Goal: Information Seeking & Learning: Learn about a topic

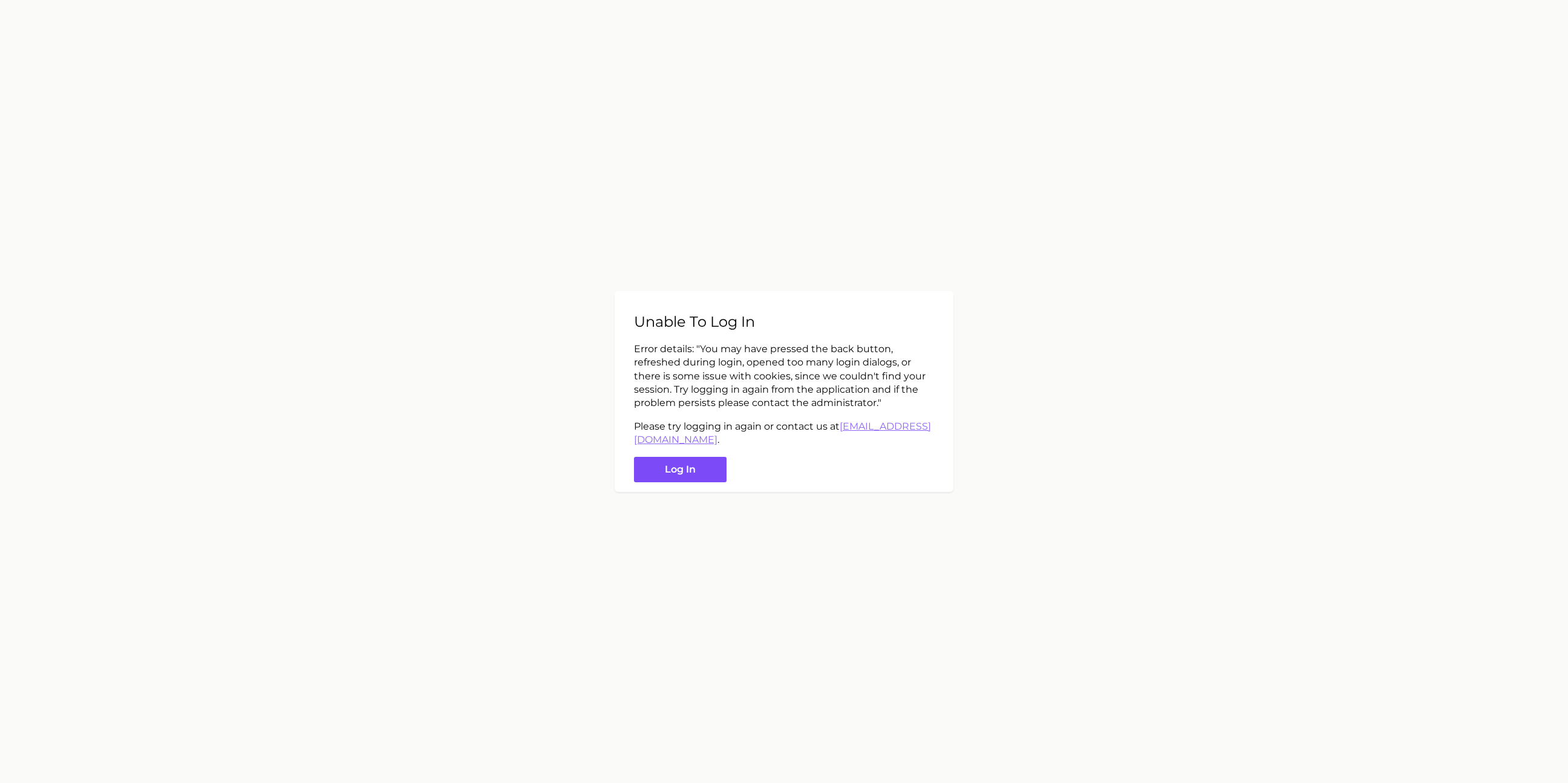
click at [700, 464] on button "Log in" at bounding box center [679, 469] width 93 height 26
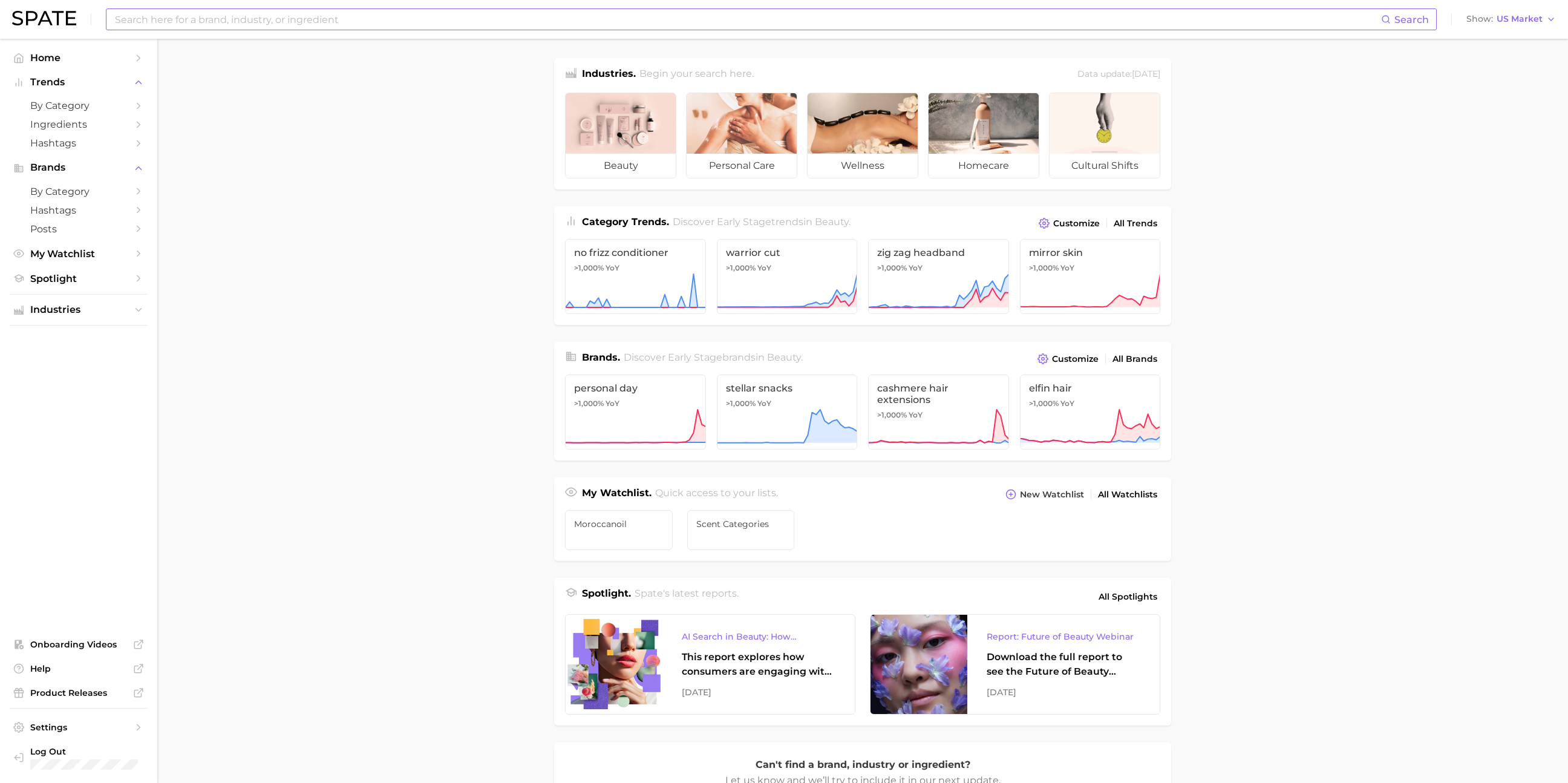
click at [142, 18] on input at bounding box center [747, 19] width 1267 height 21
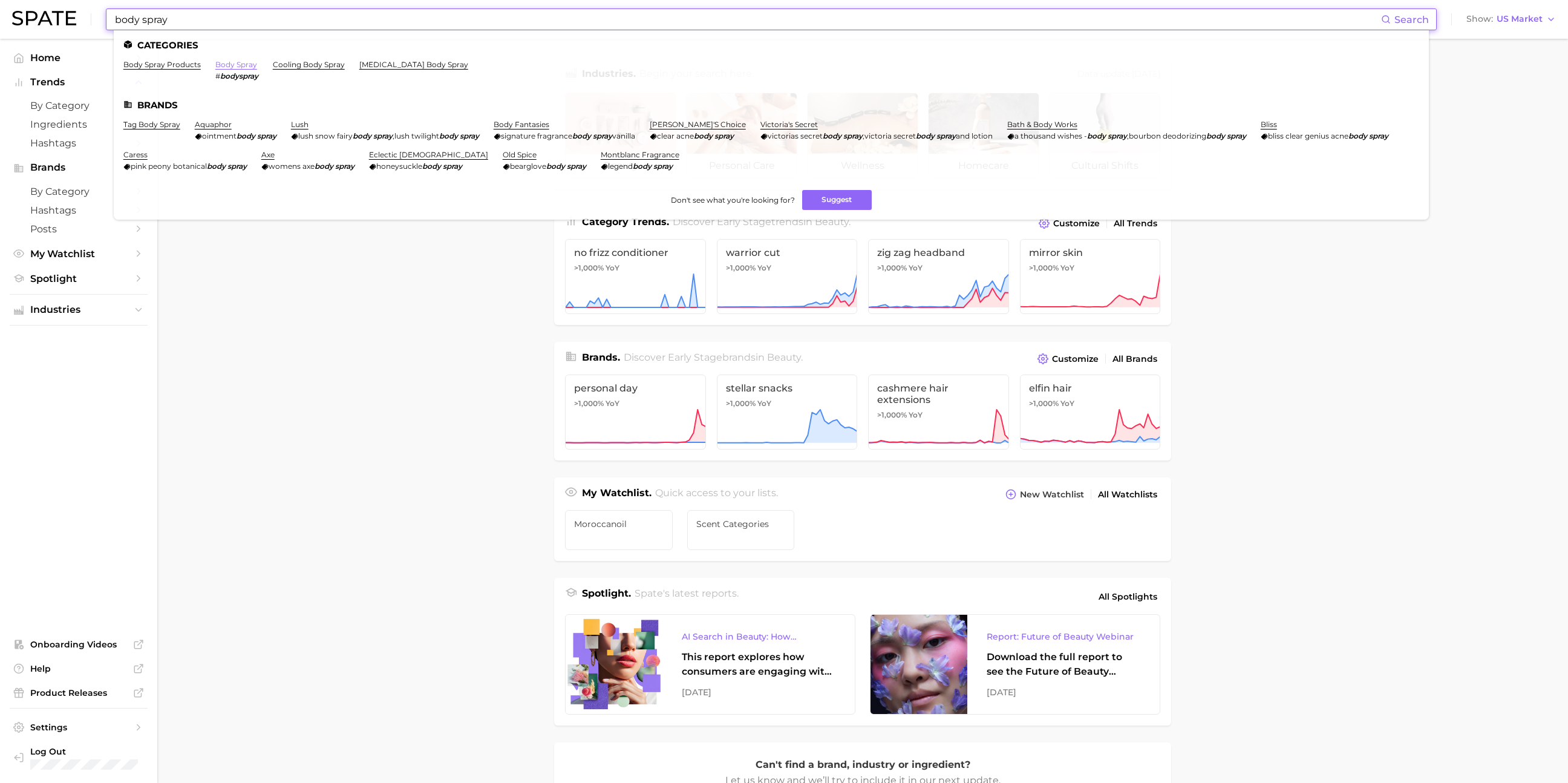
type input "body spray"
click at [245, 67] on link "body spray" at bounding box center [236, 64] width 42 height 9
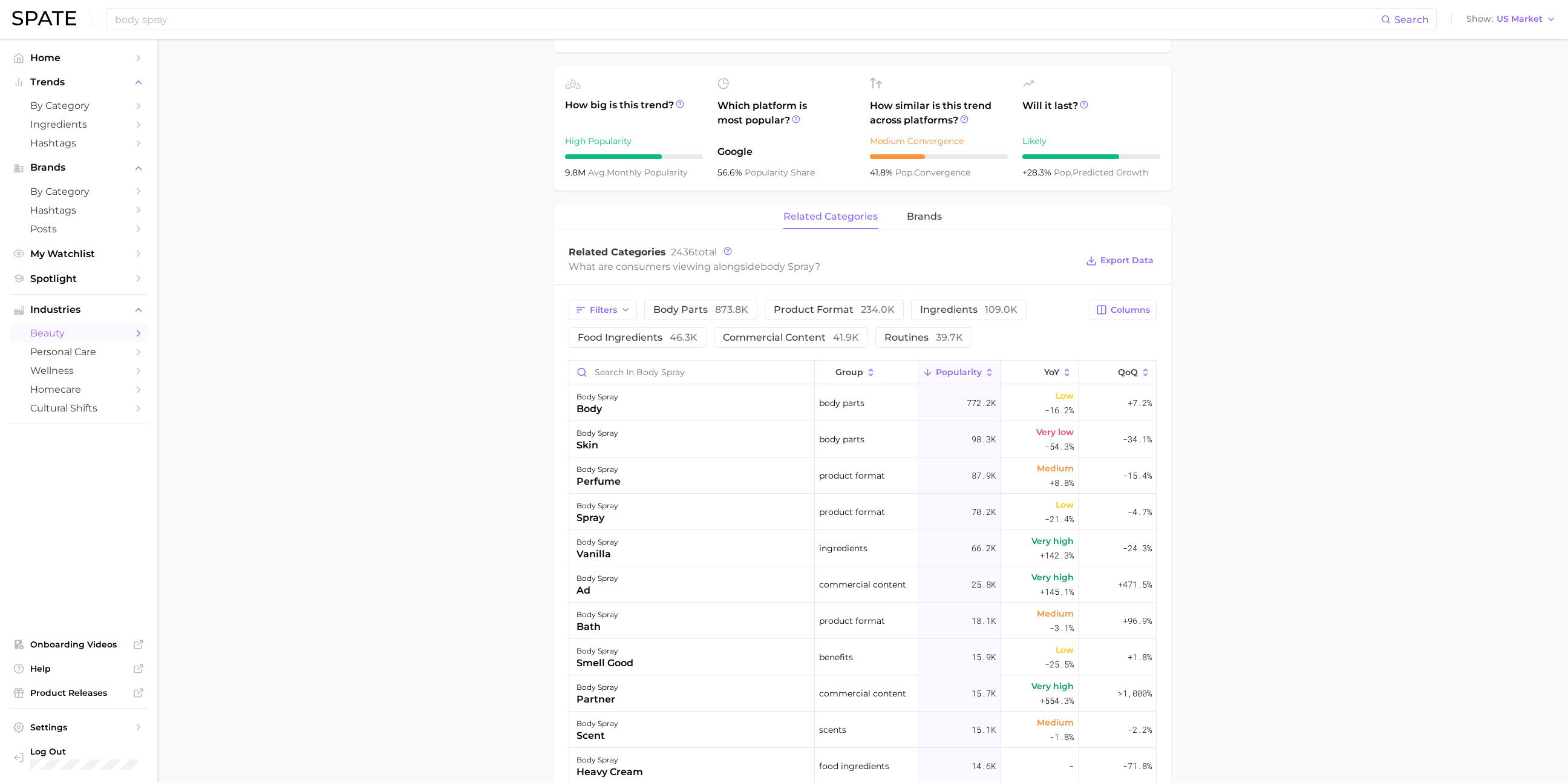
scroll to position [399, 0]
click at [981, 366] on span "Popularity" at bounding box center [958, 369] width 46 height 10
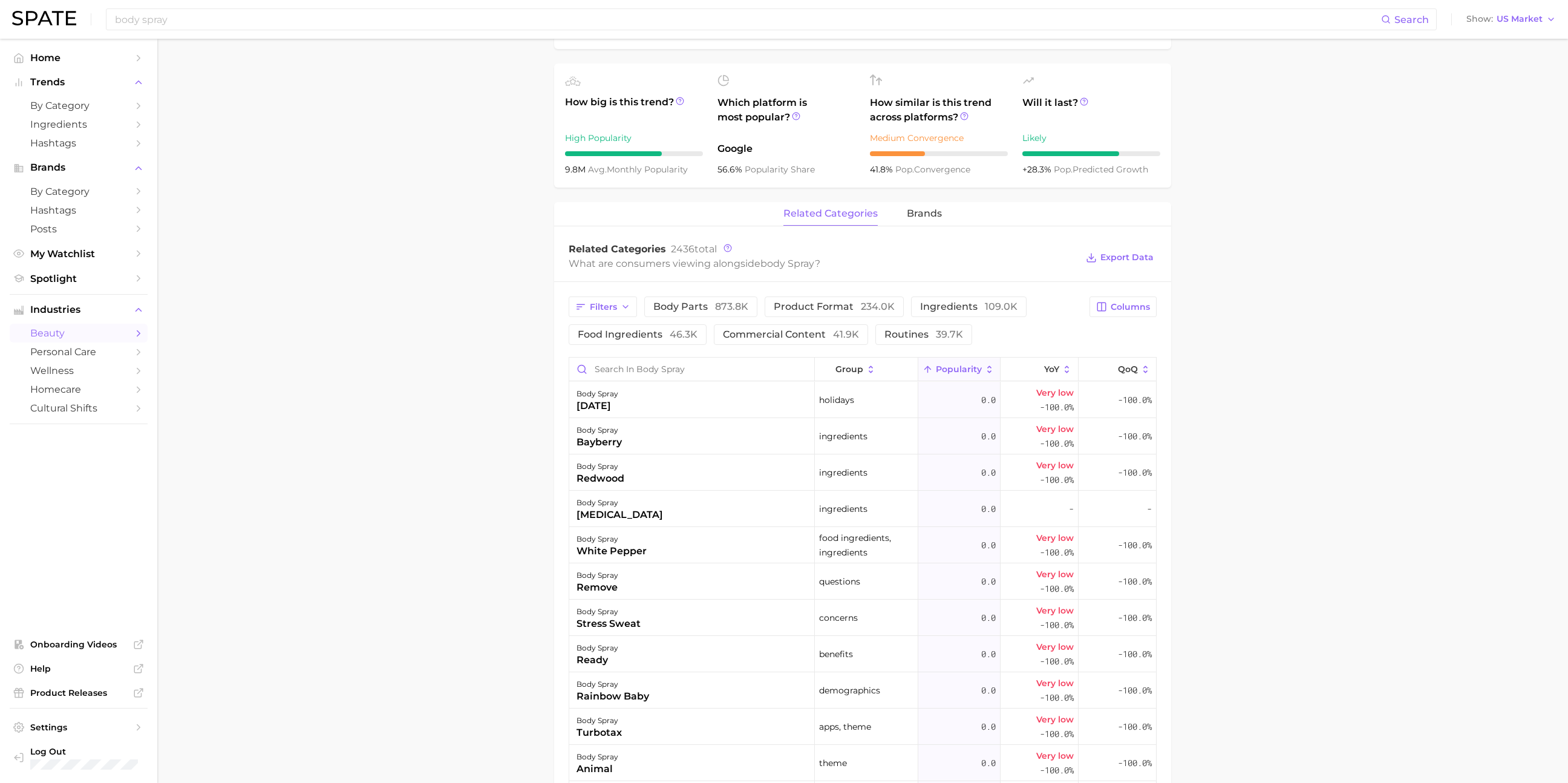
click at [977, 370] on span "Popularity" at bounding box center [958, 369] width 46 height 10
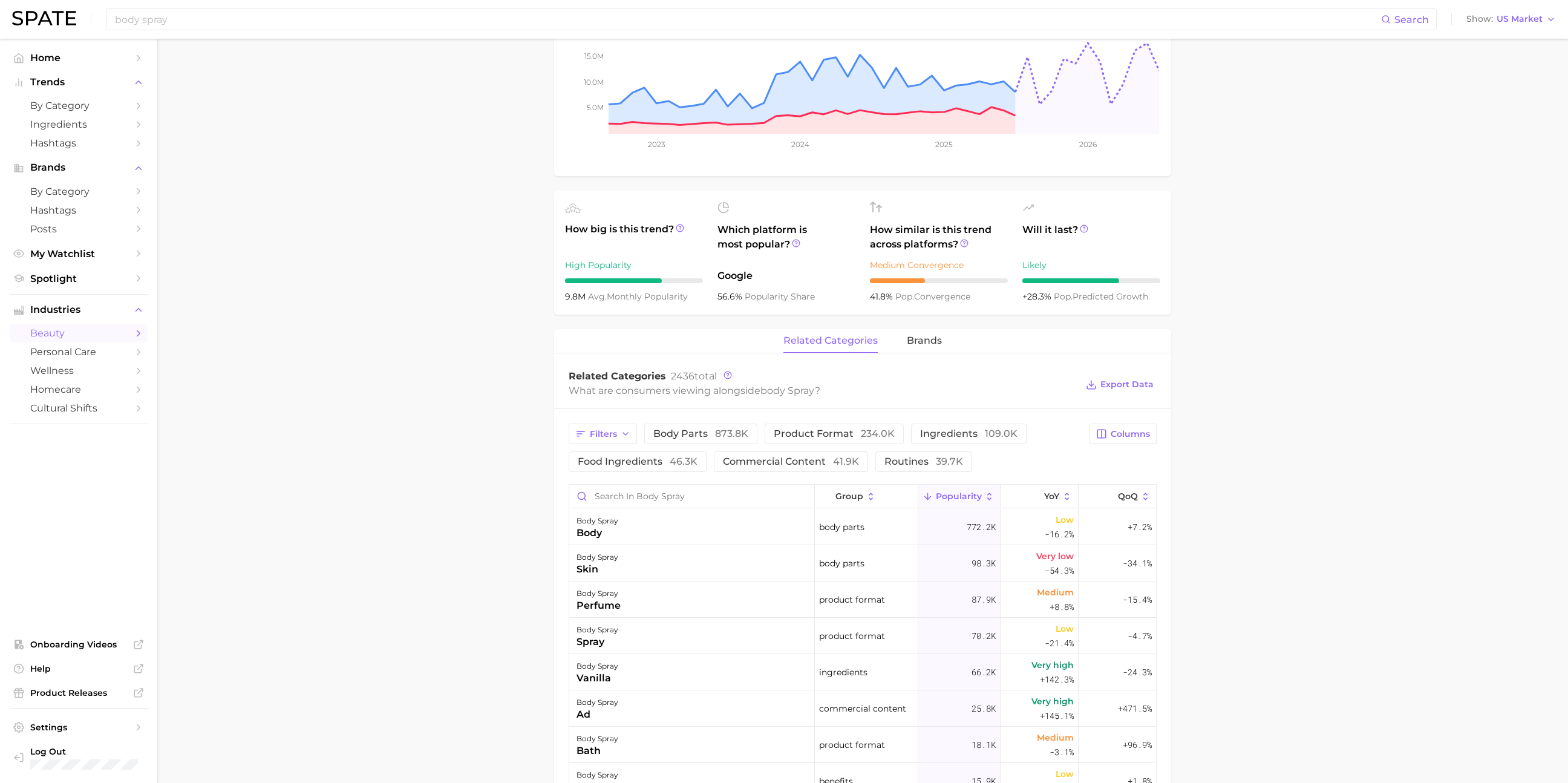
scroll to position [271, 0]
click at [926, 340] on span "brands" at bounding box center [924, 341] width 35 height 11
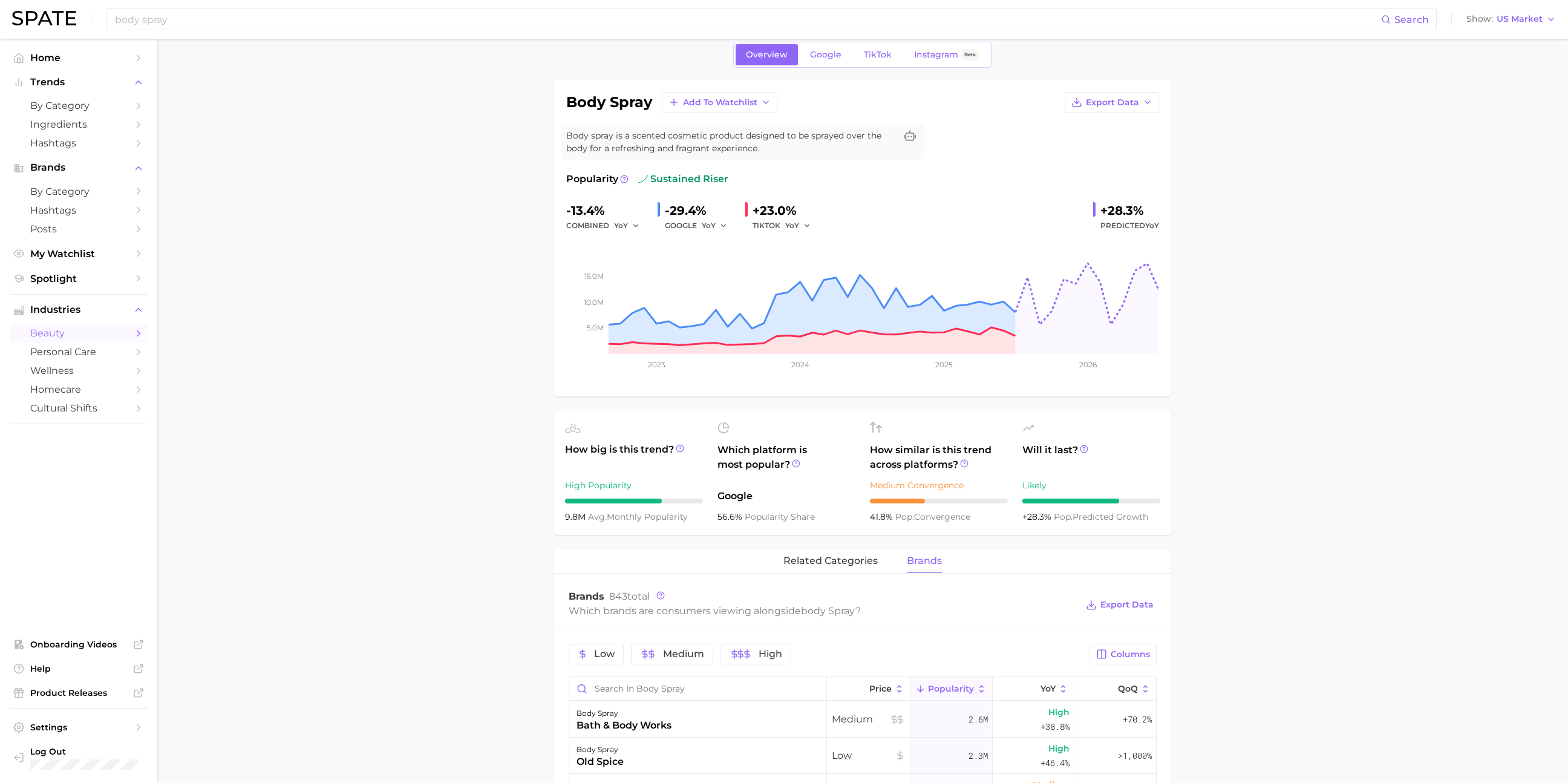
scroll to position [0, 0]
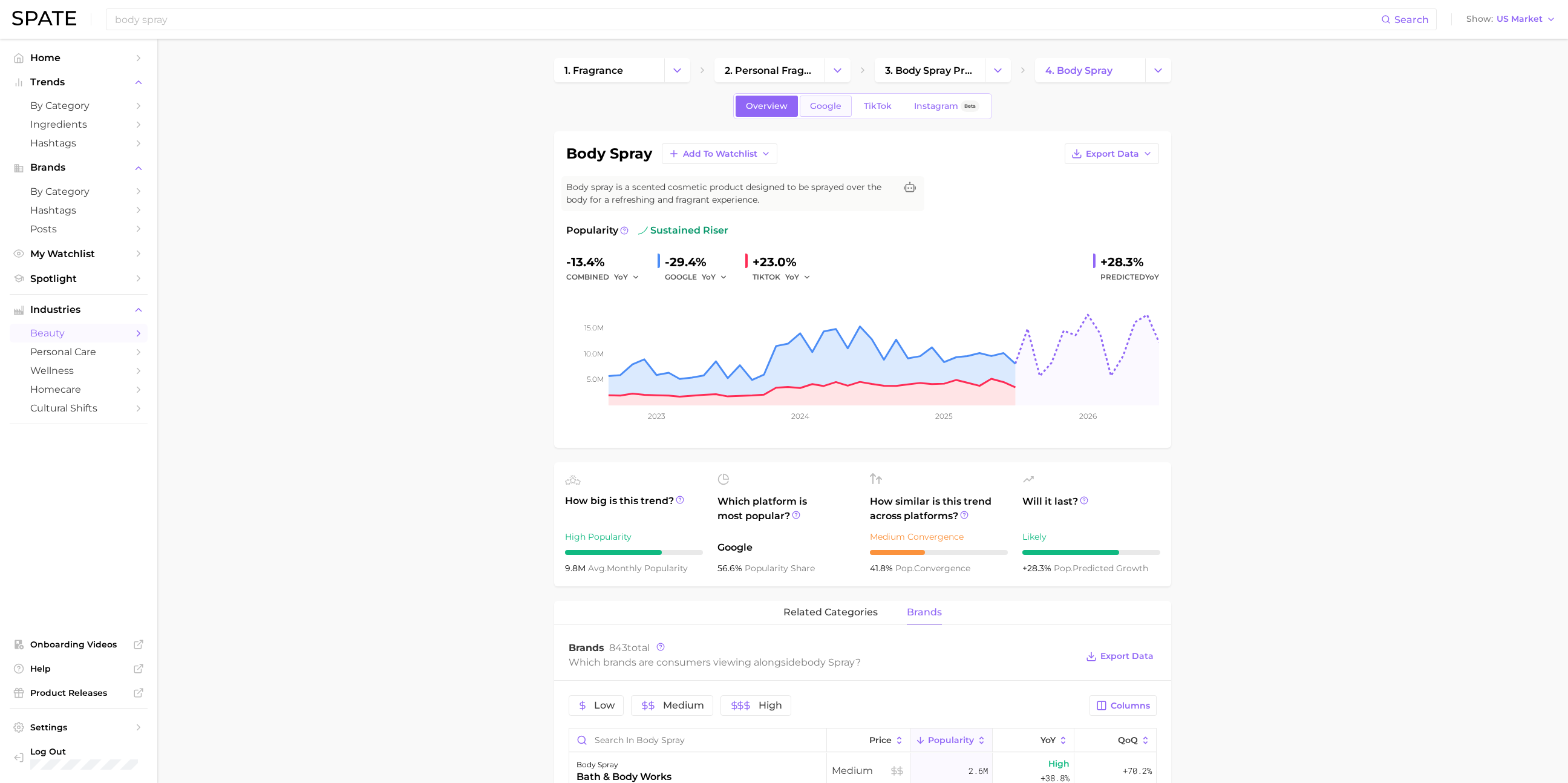
click at [830, 103] on span "Google" at bounding box center [826, 106] width 32 height 11
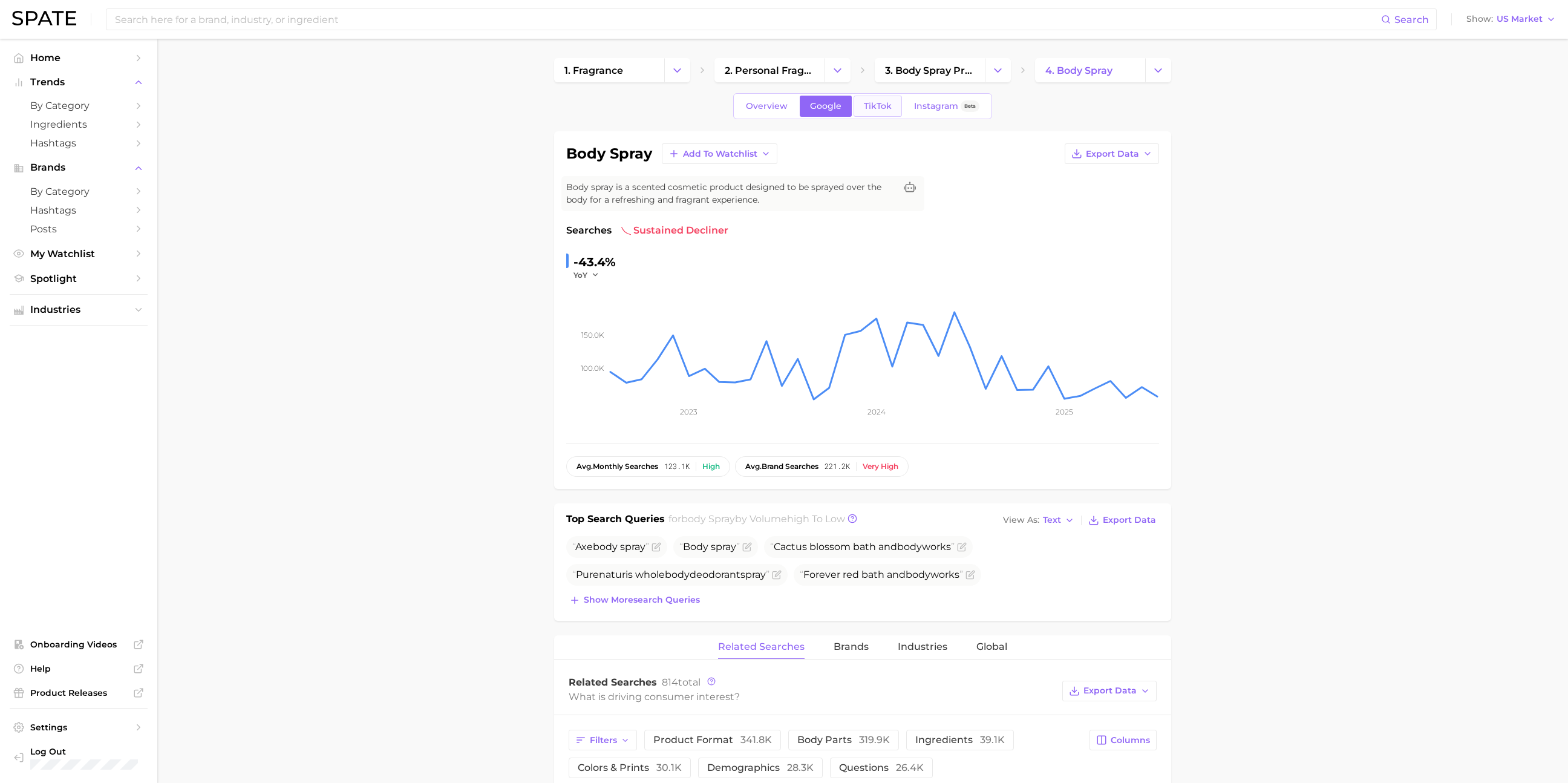
click at [871, 104] on span "TikTok" at bounding box center [877, 106] width 28 height 11
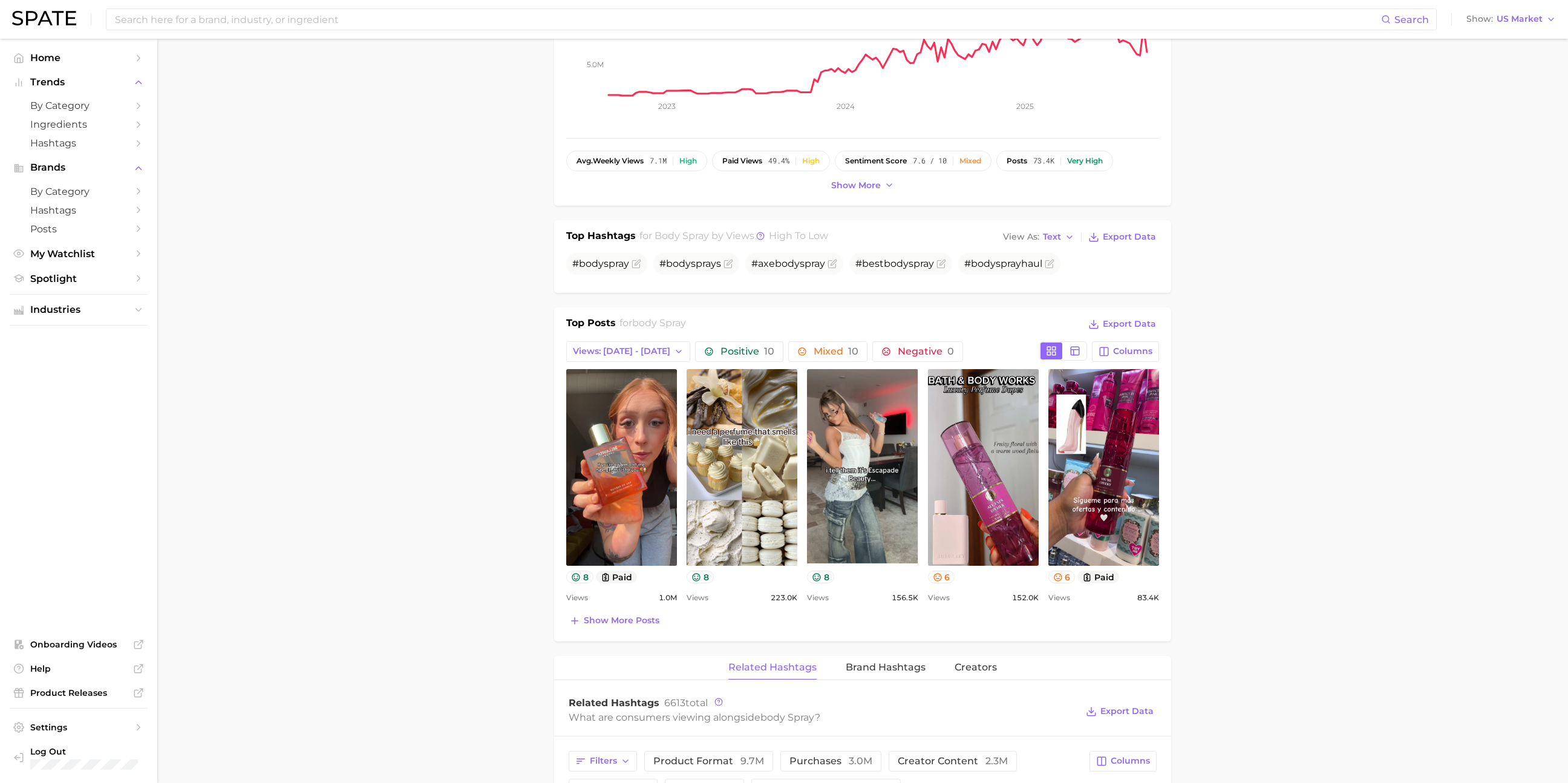
scroll to position [360, 0]
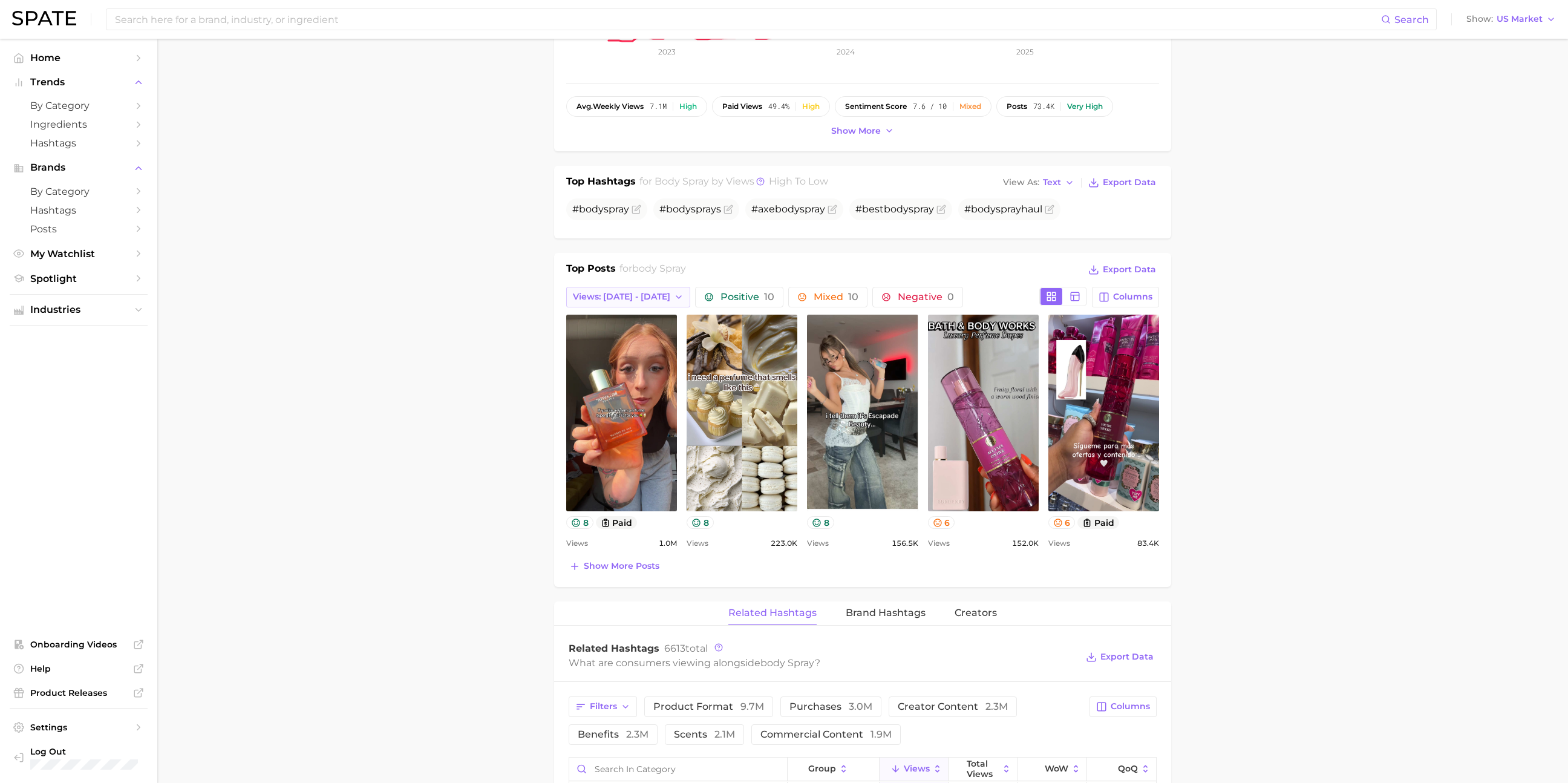
click at [652, 292] on span "Views: [DATE] - [DATE]" at bounding box center [622, 296] width 97 height 11
click at [643, 315] on span "Views: [DATE] - [DATE]" at bounding box center [621, 319] width 97 height 11
click at [654, 293] on span "Views: [DATE] - [DATE]" at bounding box center [622, 296] width 97 height 11
click at [637, 360] on button "Total Views" at bounding box center [633, 362] width 133 height 22
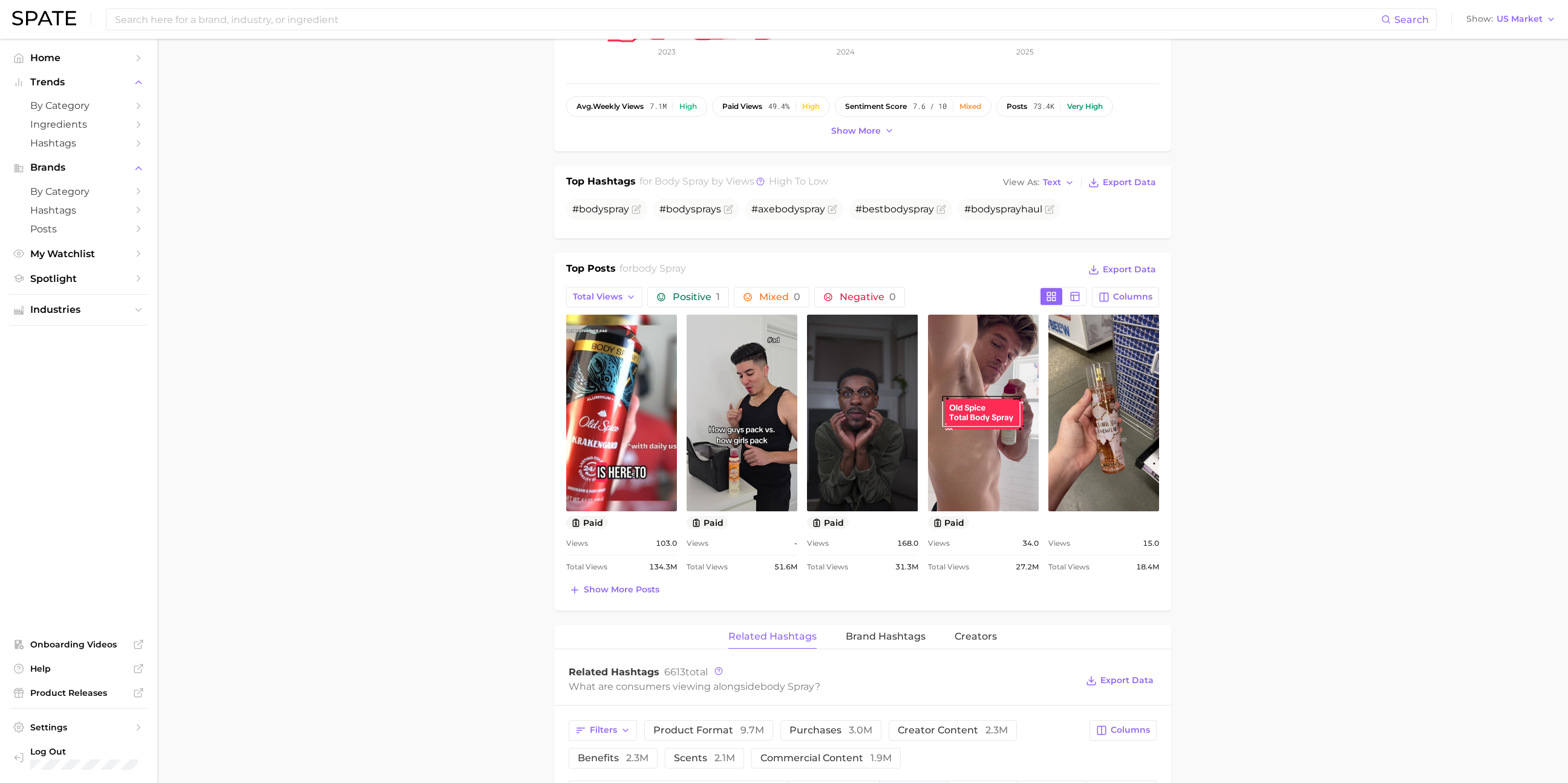
scroll to position [0, 0]
click at [624, 293] on button "Total Views" at bounding box center [605, 297] width 76 height 21
click at [612, 320] on span "Views: [DATE] - [DATE]" at bounding box center [621, 319] width 97 height 11
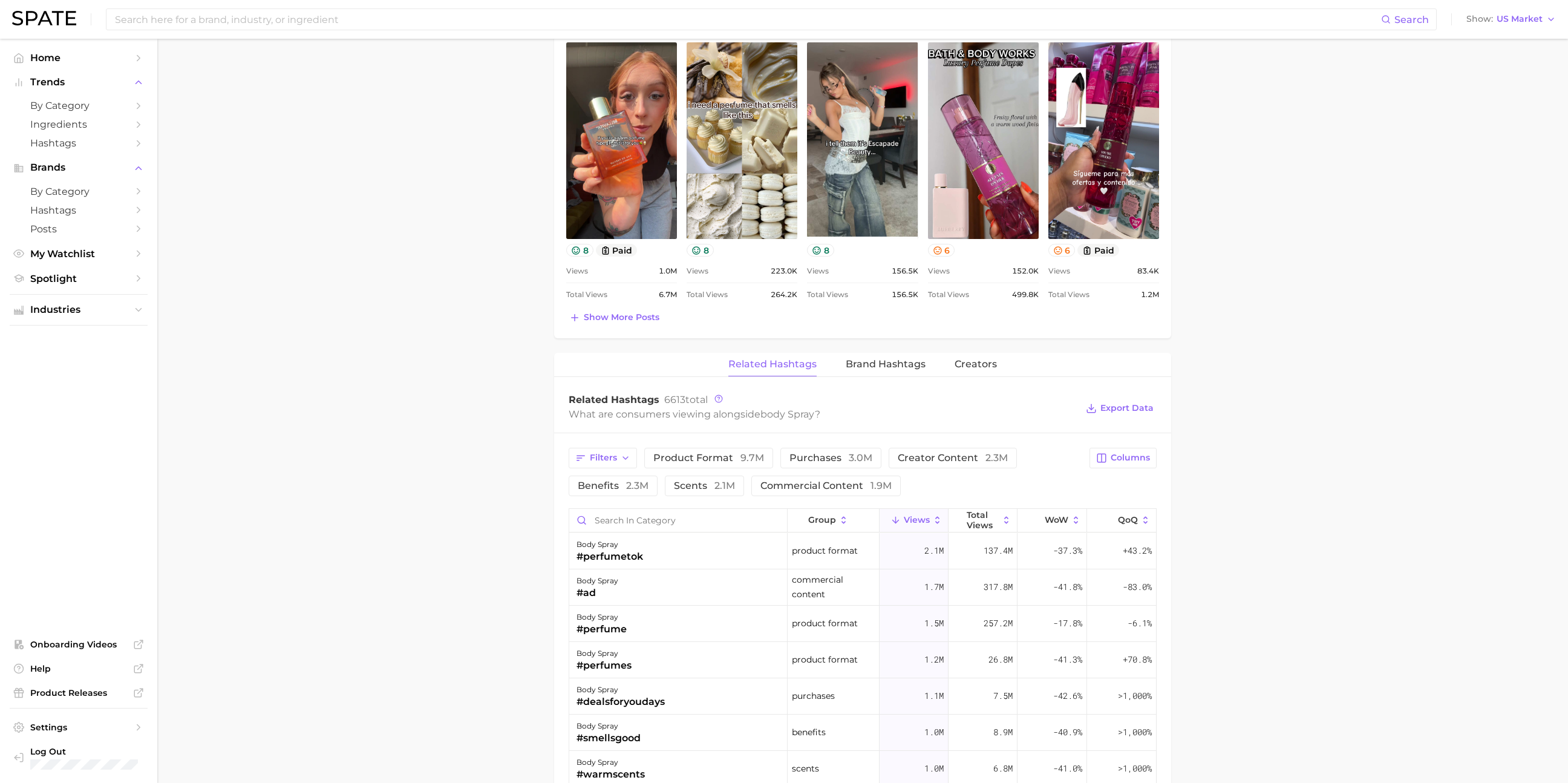
scroll to position [629, 0]
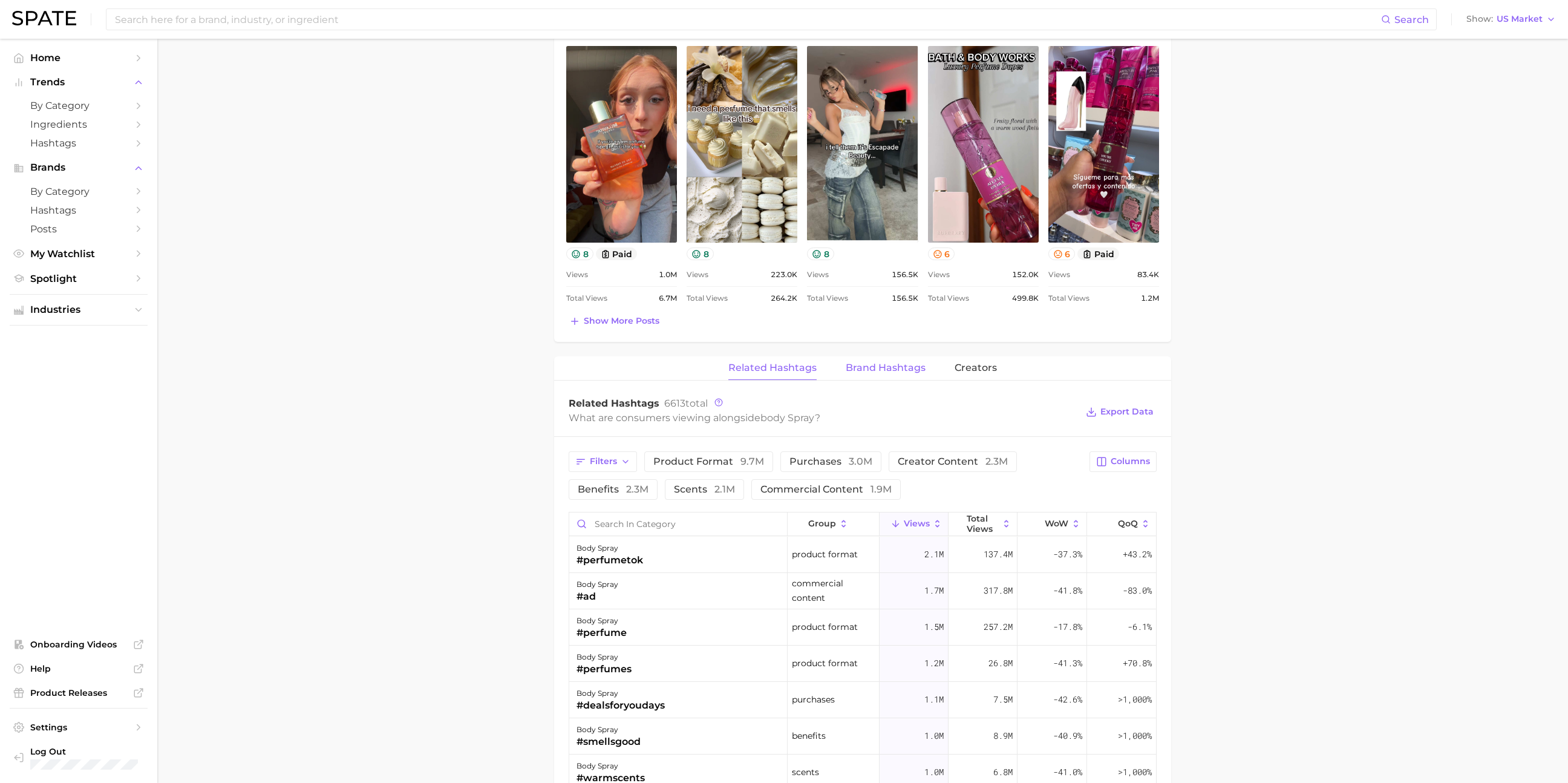
click at [898, 368] on span "Brand Hashtags" at bounding box center [886, 367] width 80 height 11
